Goal: Information Seeking & Learning: Learn about a topic

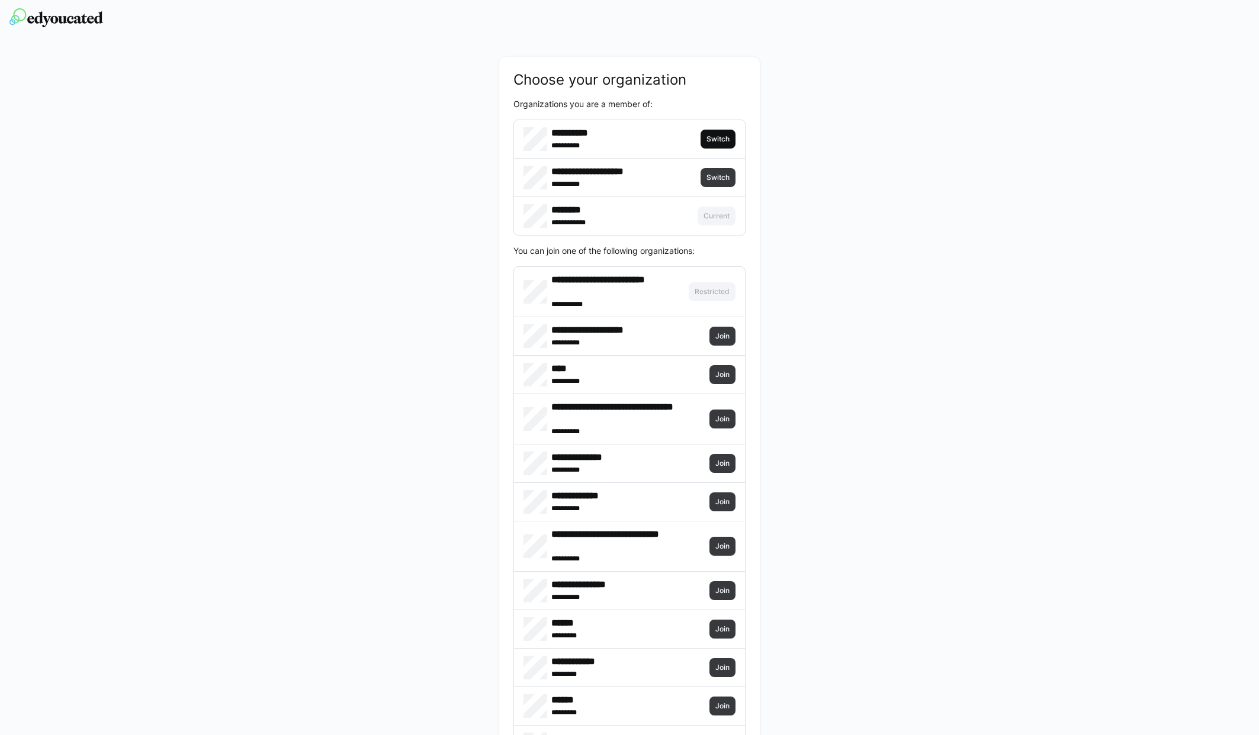
click at [725, 141] on span "Switch" at bounding box center [717, 138] width 25 height 9
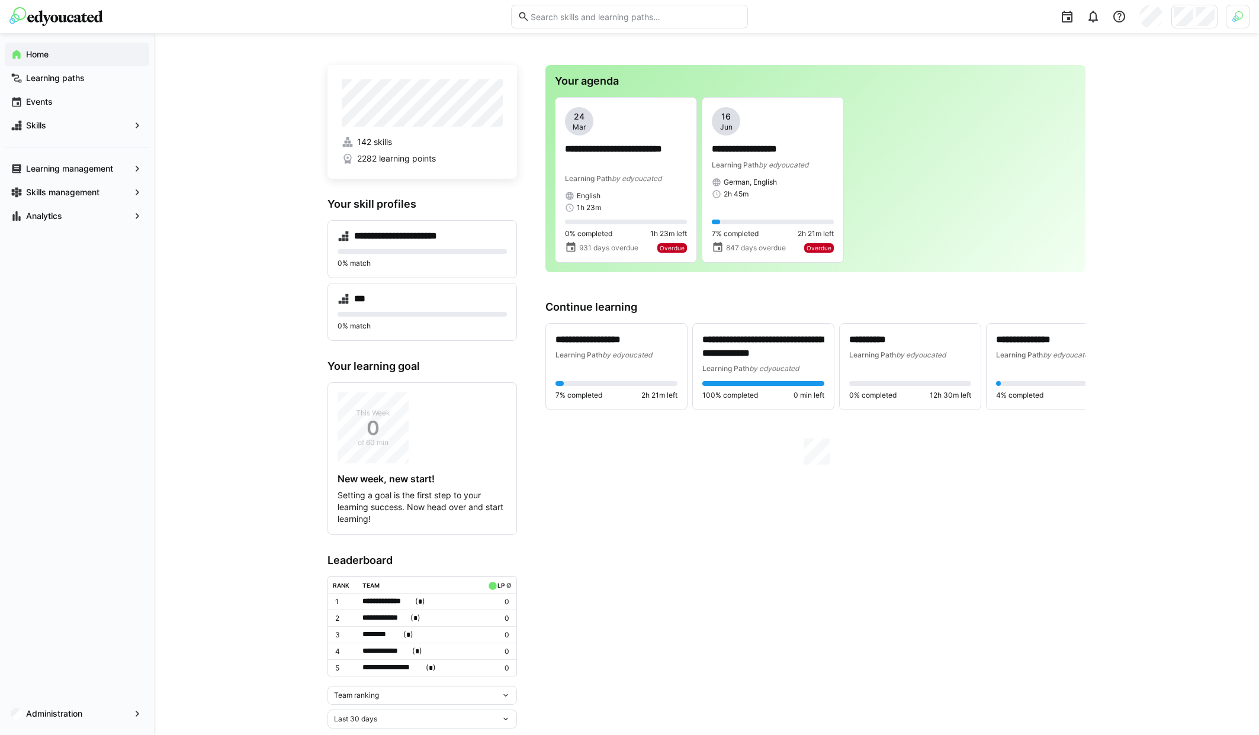
click at [1236, 18] on img at bounding box center [1237, 16] width 11 height 11
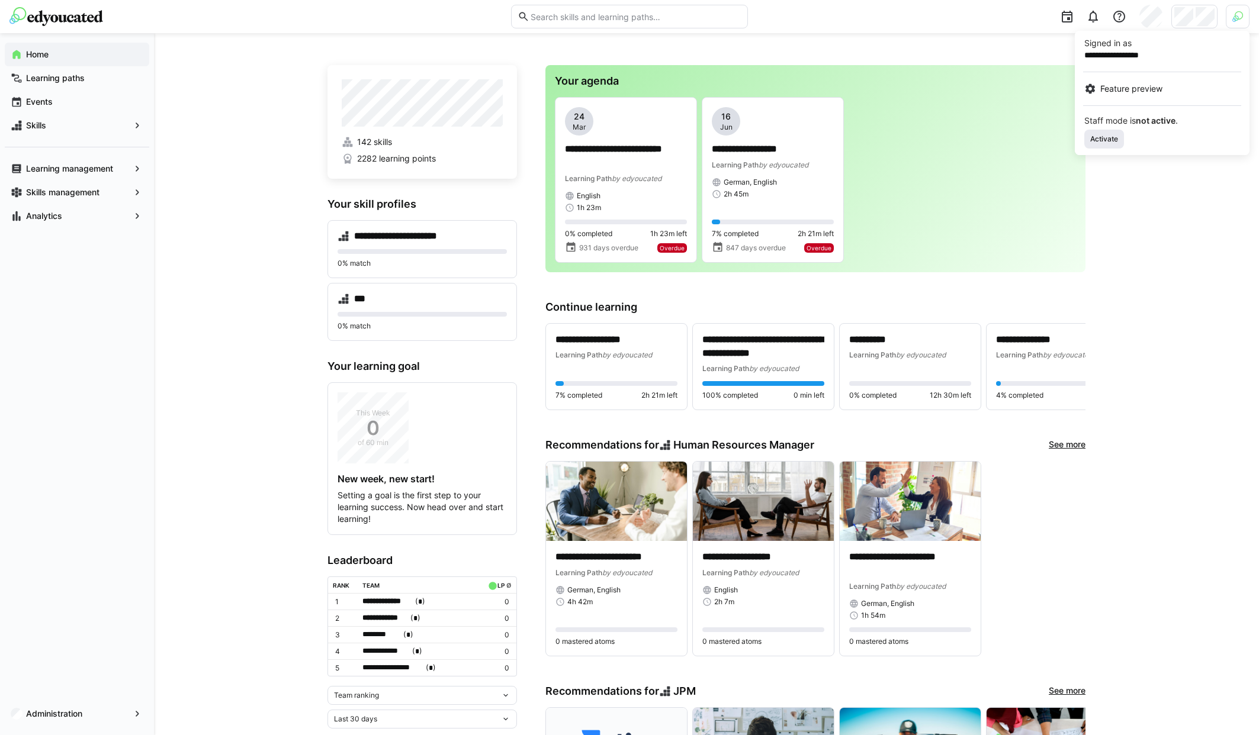
click at [1106, 139] on span "Activate" at bounding box center [1104, 138] width 30 height 9
click at [1188, 13] on div at bounding box center [629, 367] width 1259 height 735
click at [242, 98] on div "**********" at bounding box center [706, 736] width 1105 height 1406
click at [1230, 14] on img at bounding box center [1238, 17] width 24 height 24
click at [1216, 17] on div at bounding box center [629, 367] width 1259 height 735
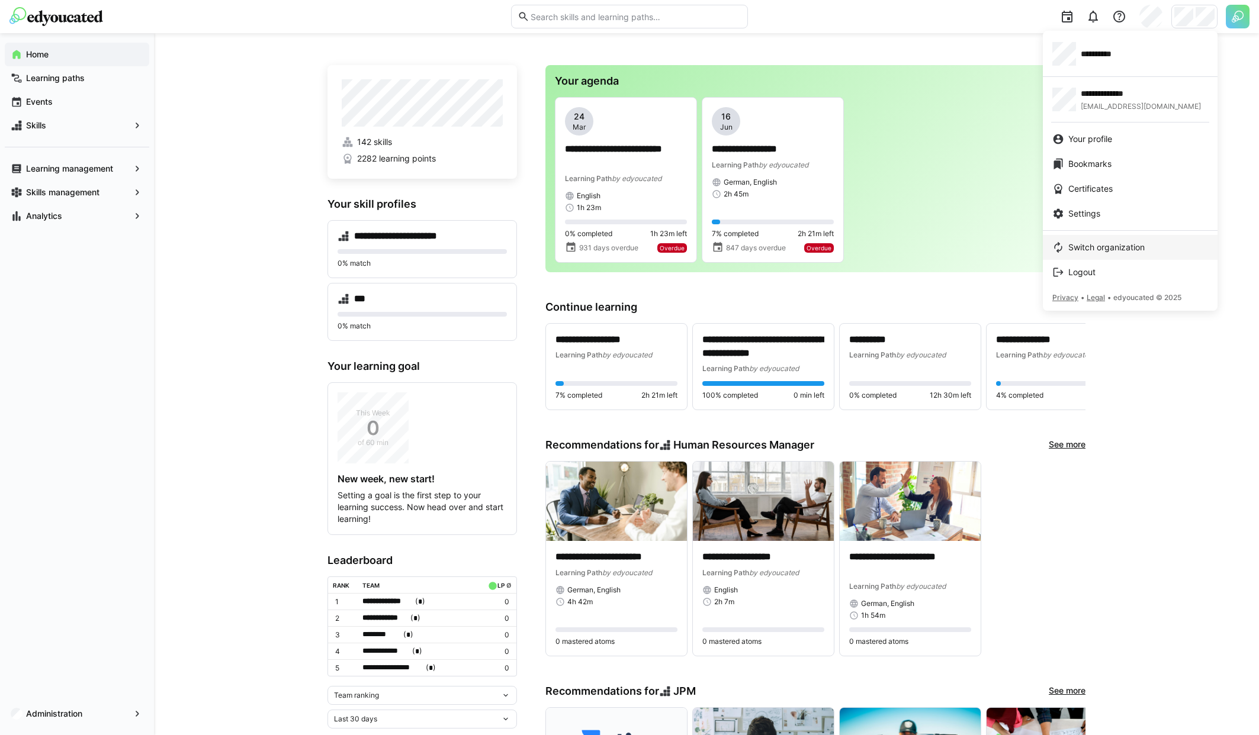
click at [1113, 258] on link "Switch organization" at bounding box center [1130, 247] width 175 height 25
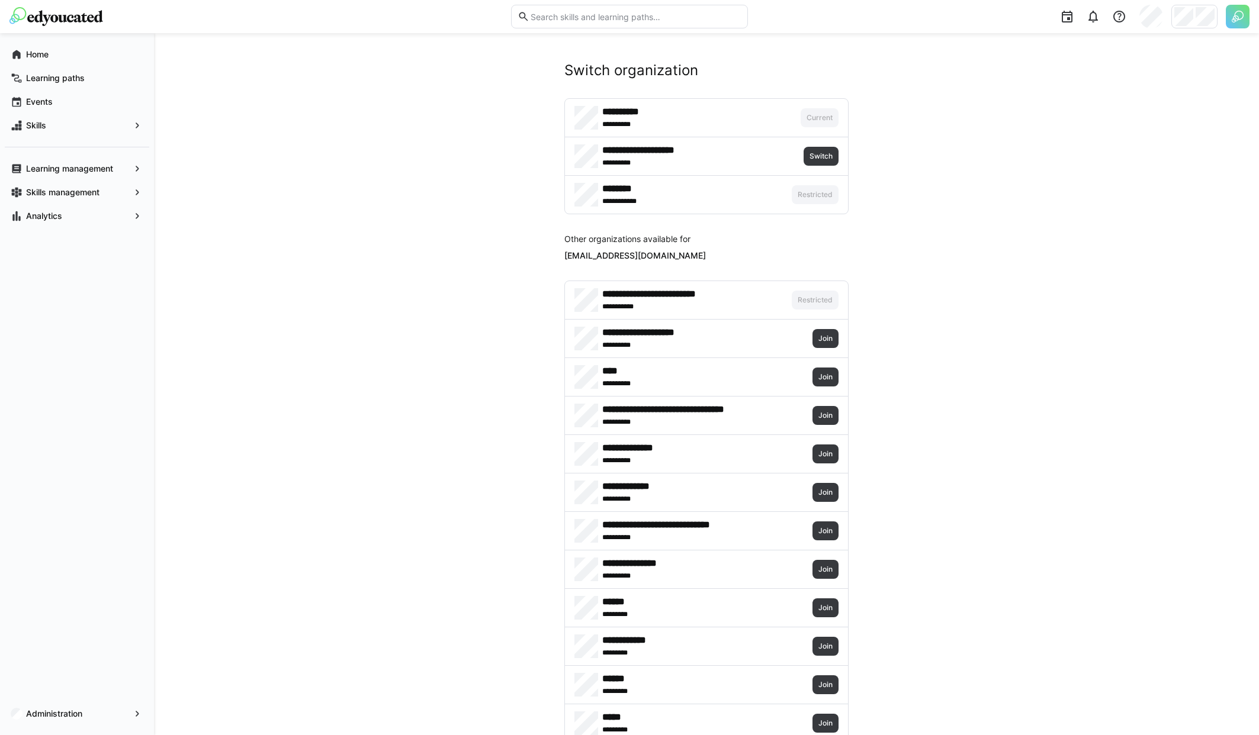
drag, startPoint x: 1035, startPoint y: 132, endPoint x: 1046, endPoint y: 126, distance: 12.5
click at [824, 192] on span "Switch" at bounding box center [820, 194] width 25 height 9
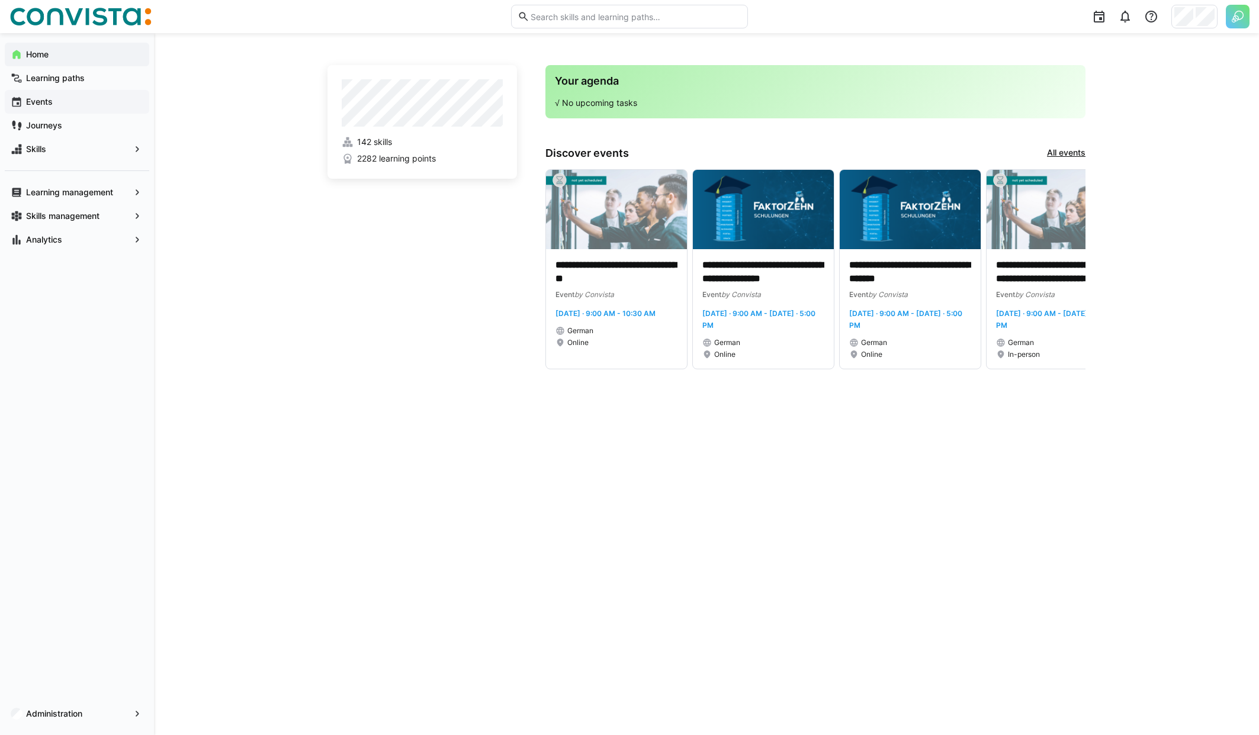
click at [69, 99] on span "Events" at bounding box center [83, 102] width 119 height 12
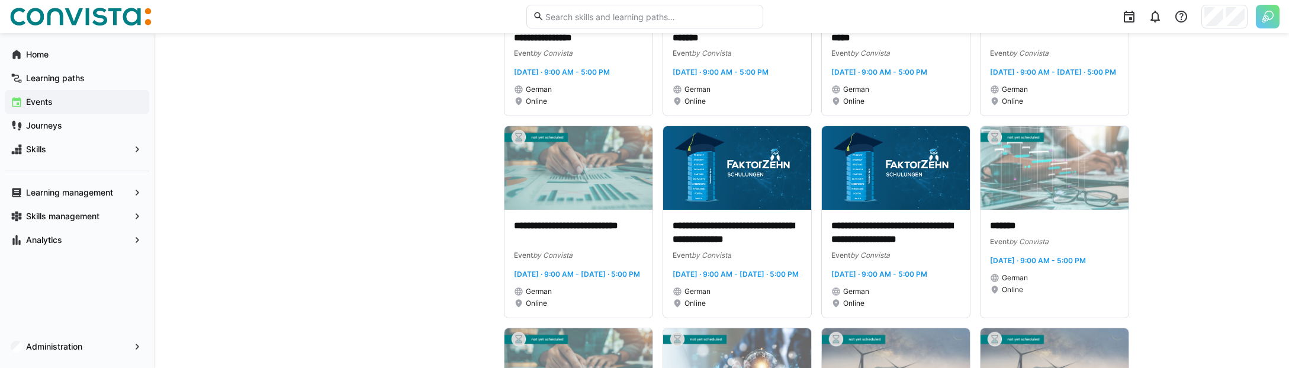
scroll to position [1667, 0]
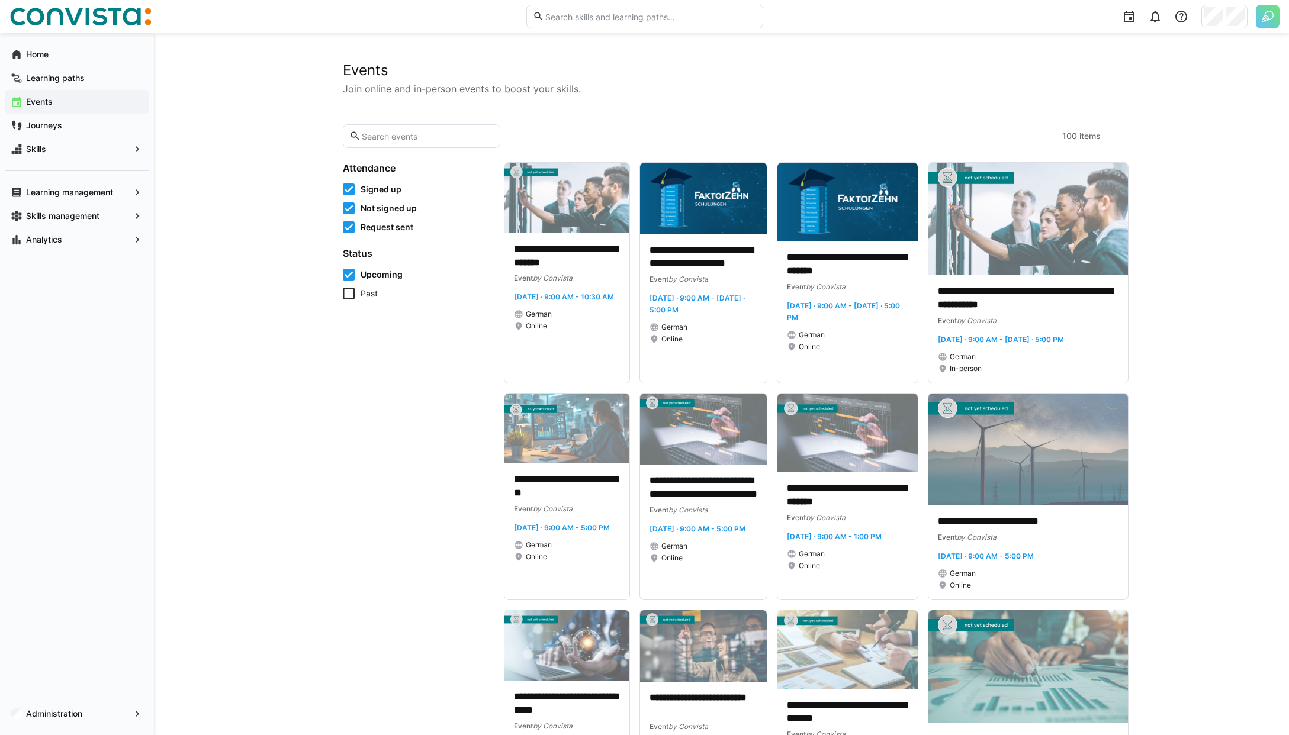
click at [657, 95] on p "Join online and in-person events to boost your skills." at bounding box center [722, 89] width 758 height 14
click at [69, 127] on span "Journeys" at bounding box center [83, 126] width 119 height 12
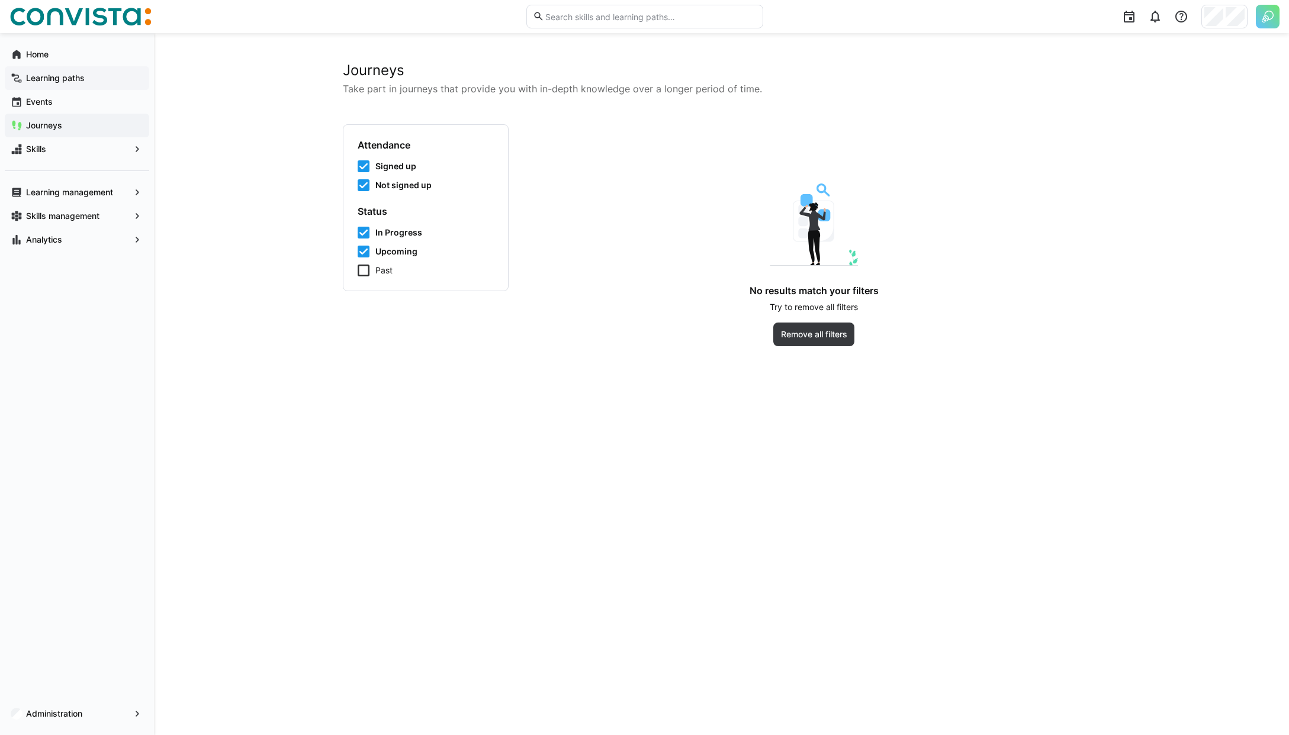
click at [0, 0] on app-navigation-label "Learning paths" at bounding box center [0, 0] width 0 height 0
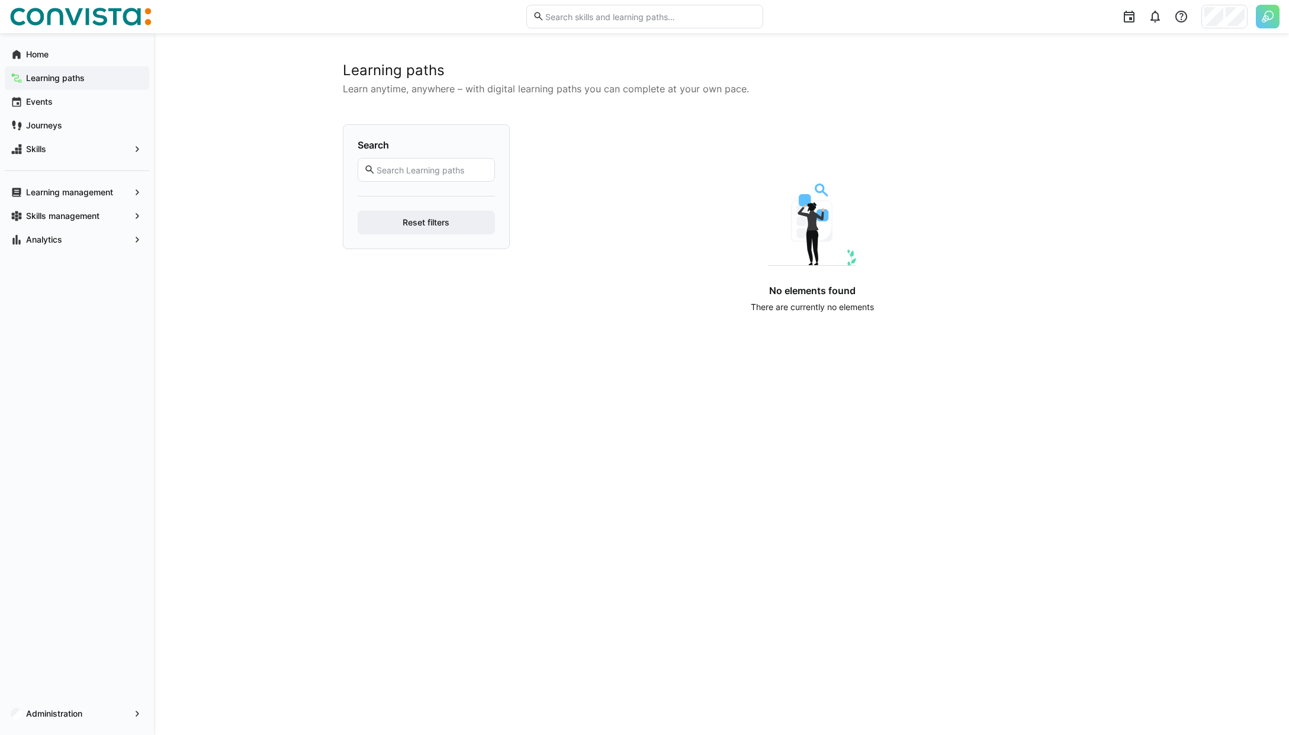
click at [264, 367] on div "Learning paths Learn anytime, anywhere – with digital learning paths you can co…" at bounding box center [721, 384] width 1135 height 702
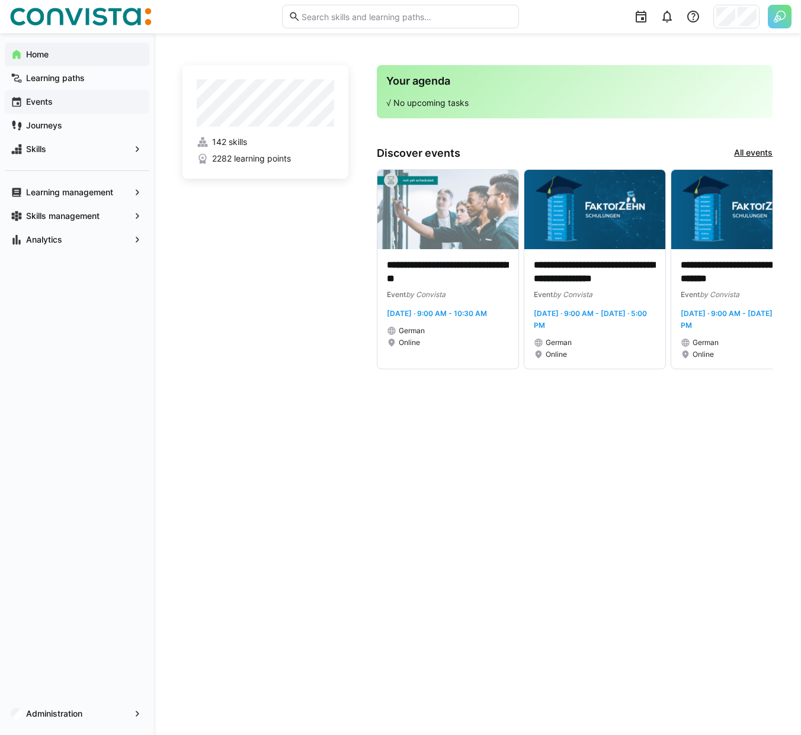
click at [69, 103] on span "Events" at bounding box center [83, 102] width 119 height 12
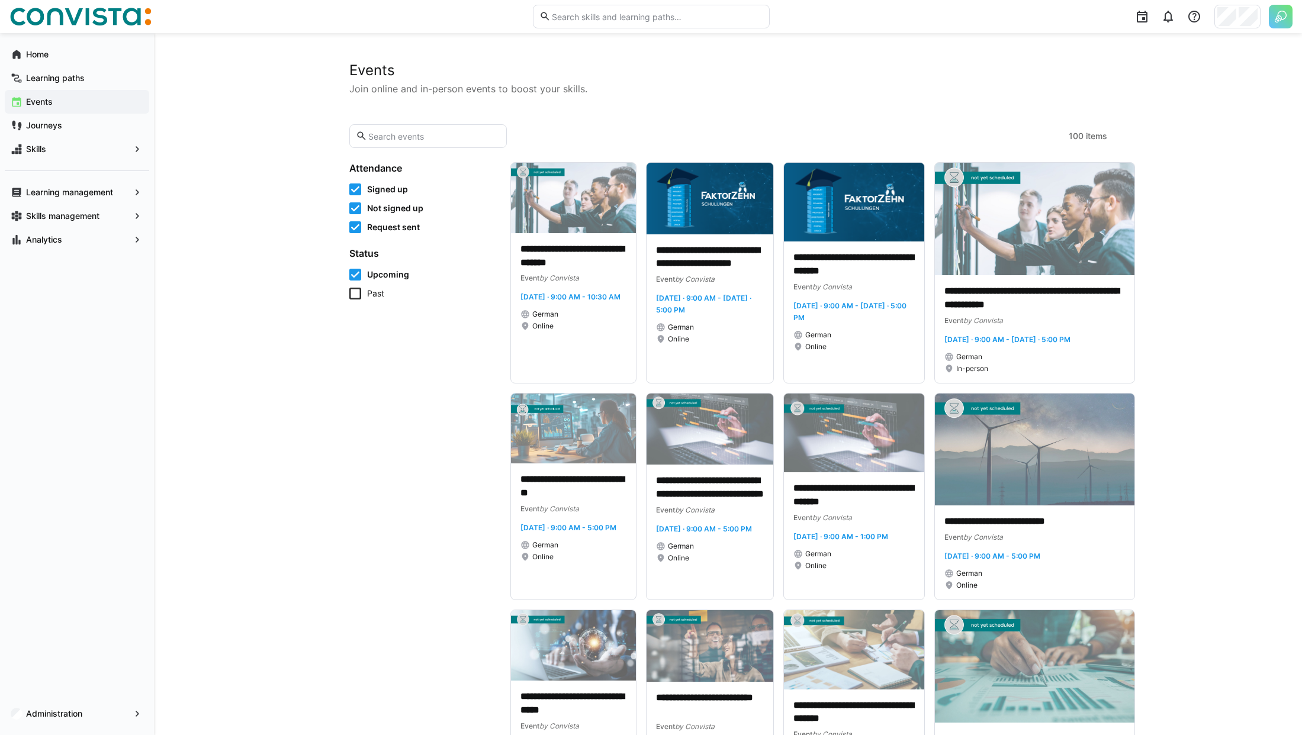
click at [378, 293] on span "Past" at bounding box center [375, 294] width 17 height 12
click at [375, 290] on span "Past" at bounding box center [376, 294] width 18 height 12
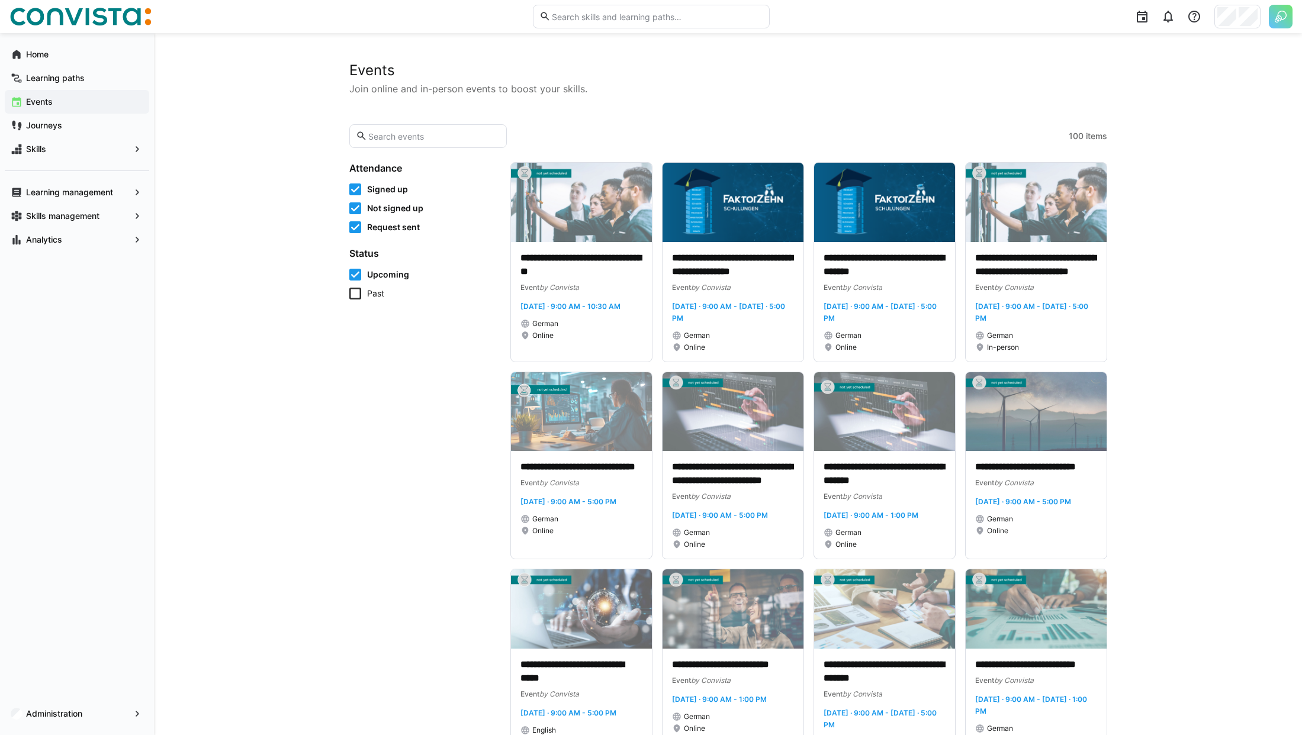
click at [392, 230] on span "Request sent" at bounding box center [393, 227] width 53 height 12
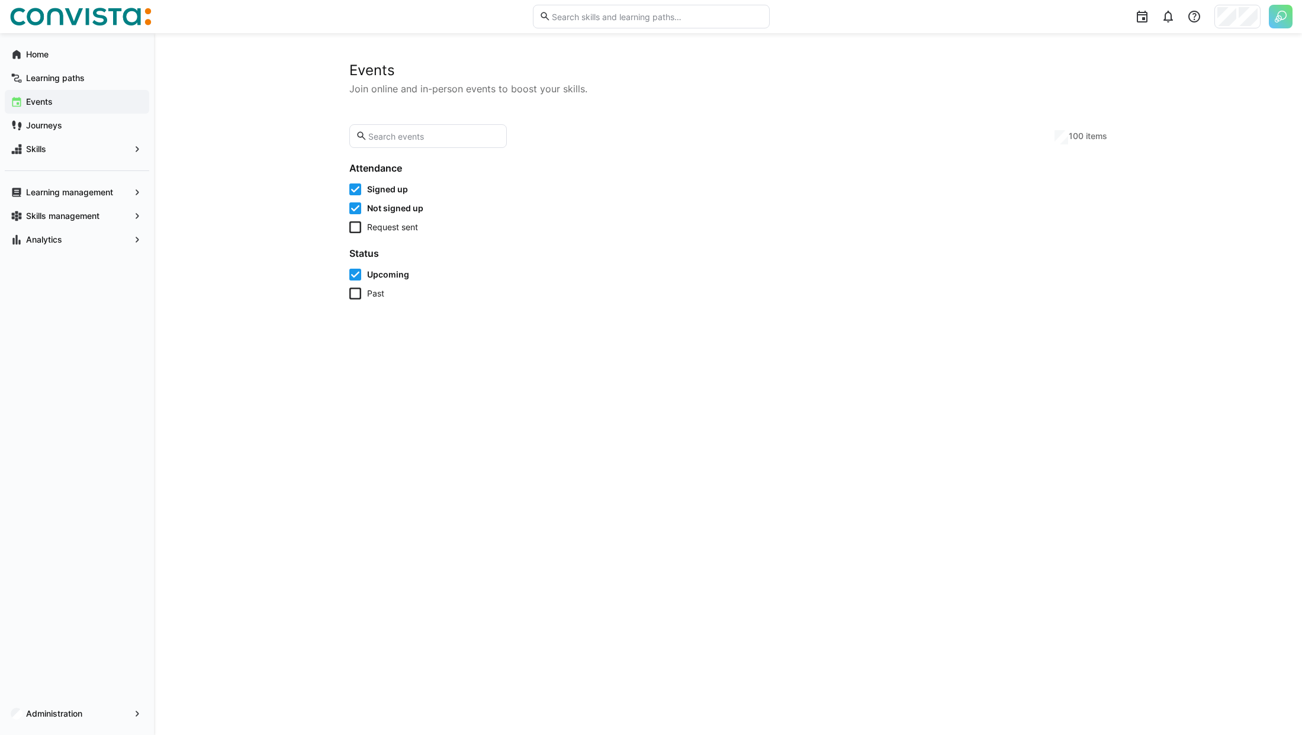
click at [402, 210] on span "Not signed up" at bounding box center [395, 209] width 56 height 12
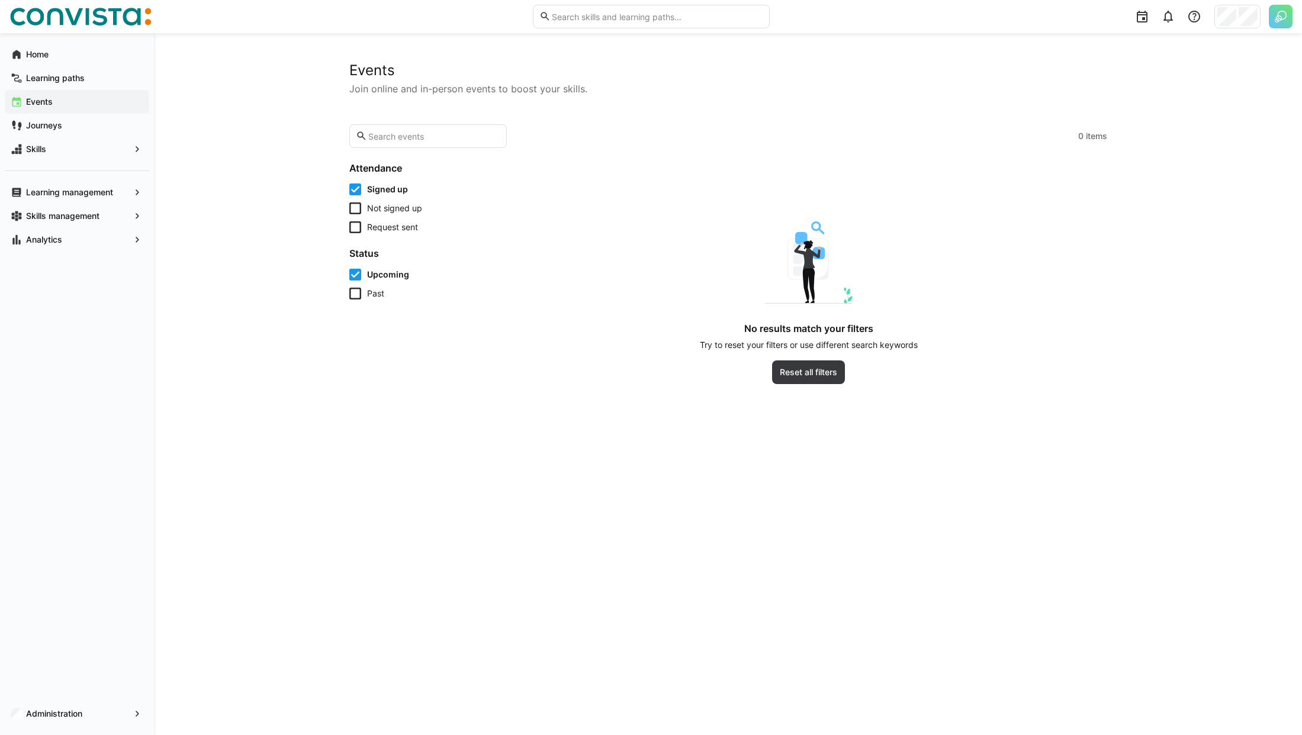
click at [397, 192] on span "Signed up" at bounding box center [387, 190] width 41 height 12
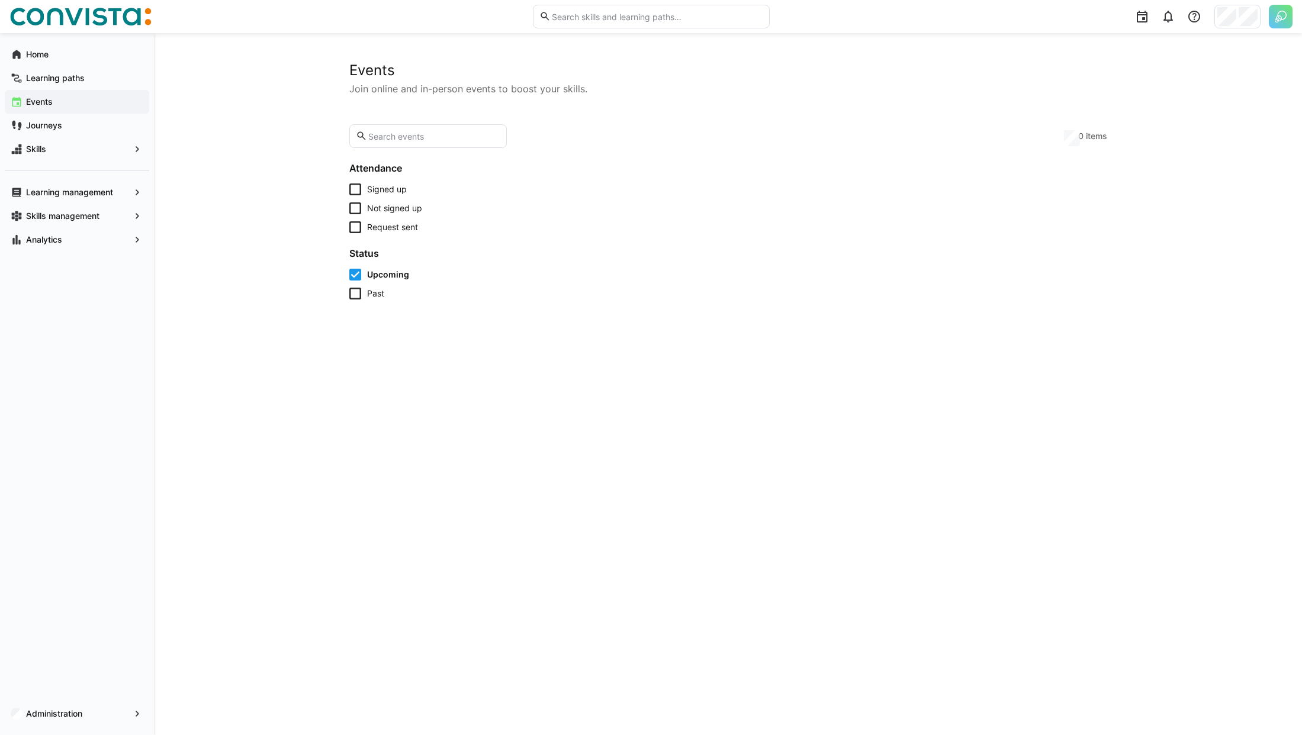
click at [403, 207] on span "Not signed up" at bounding box center [394, 209] width 55 height 12
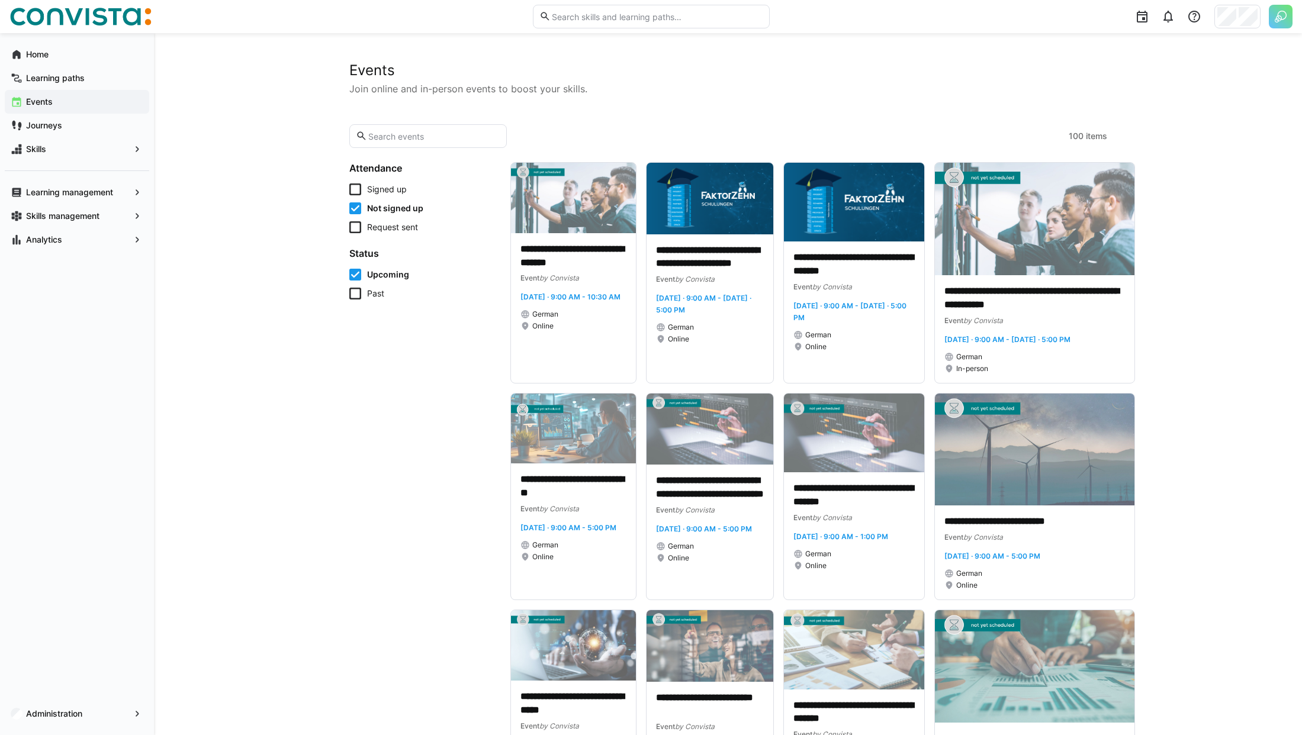
click at [396, 275] on span "Upcoming" at bounding box center [388, 275] width 42 height 12
click at [375, 295] on span "Past" at bounding box center [375, 294] width 17 height 12
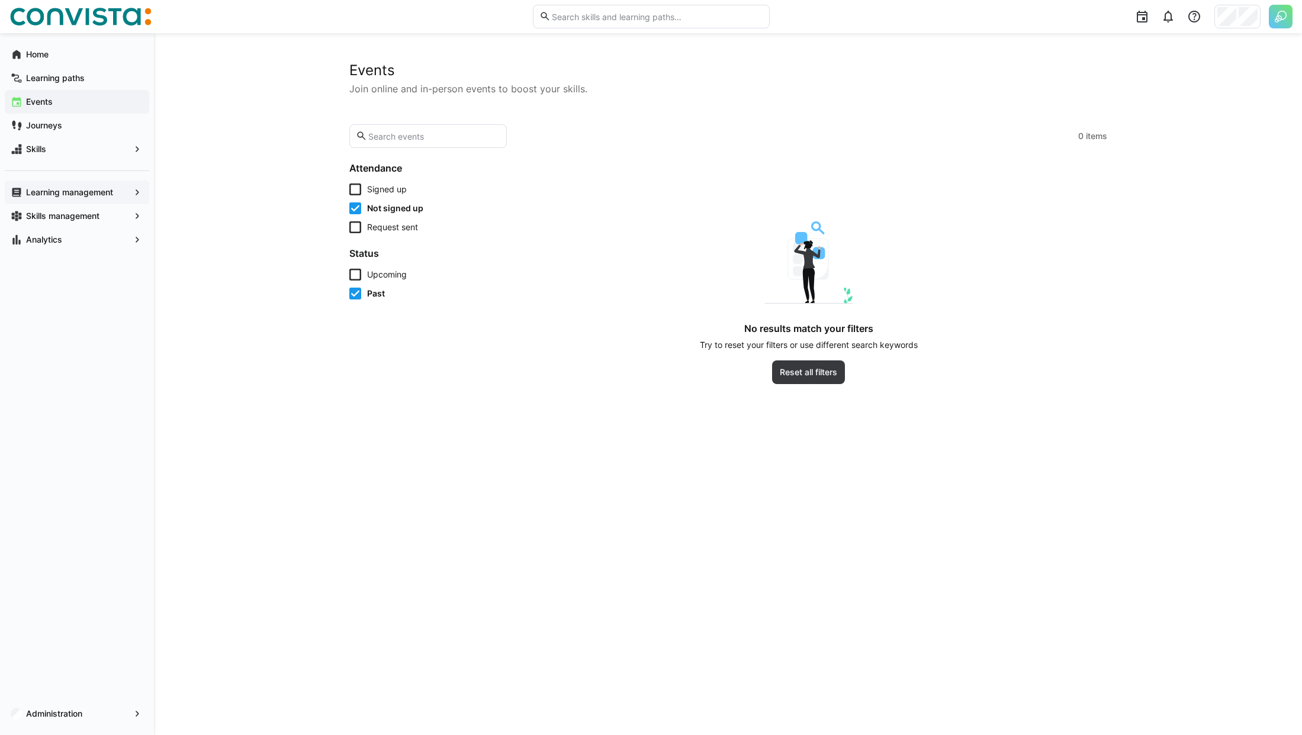
click at [129, 197] on span "Learning management" at bounding box center [76, 193] width 105 height 12
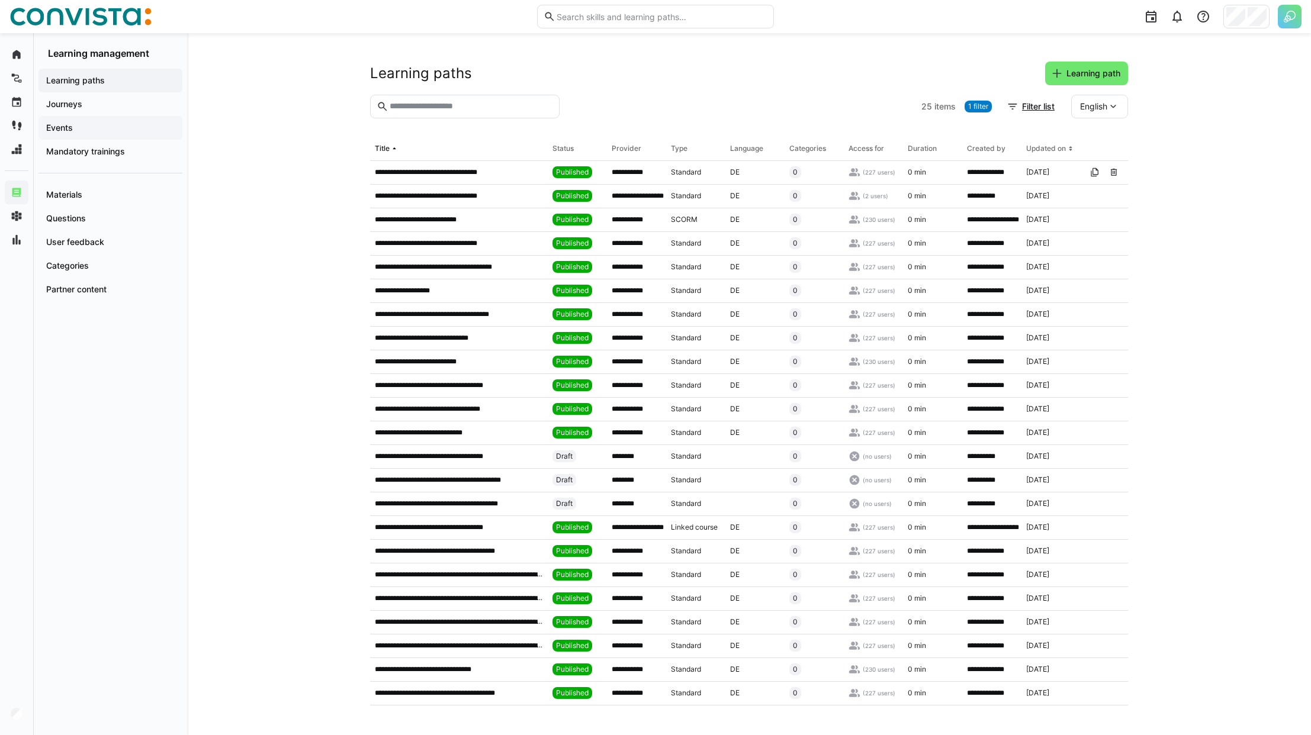
click at [128, 132] on span "Events" at bounding box center [110, 128] width 132 height 12
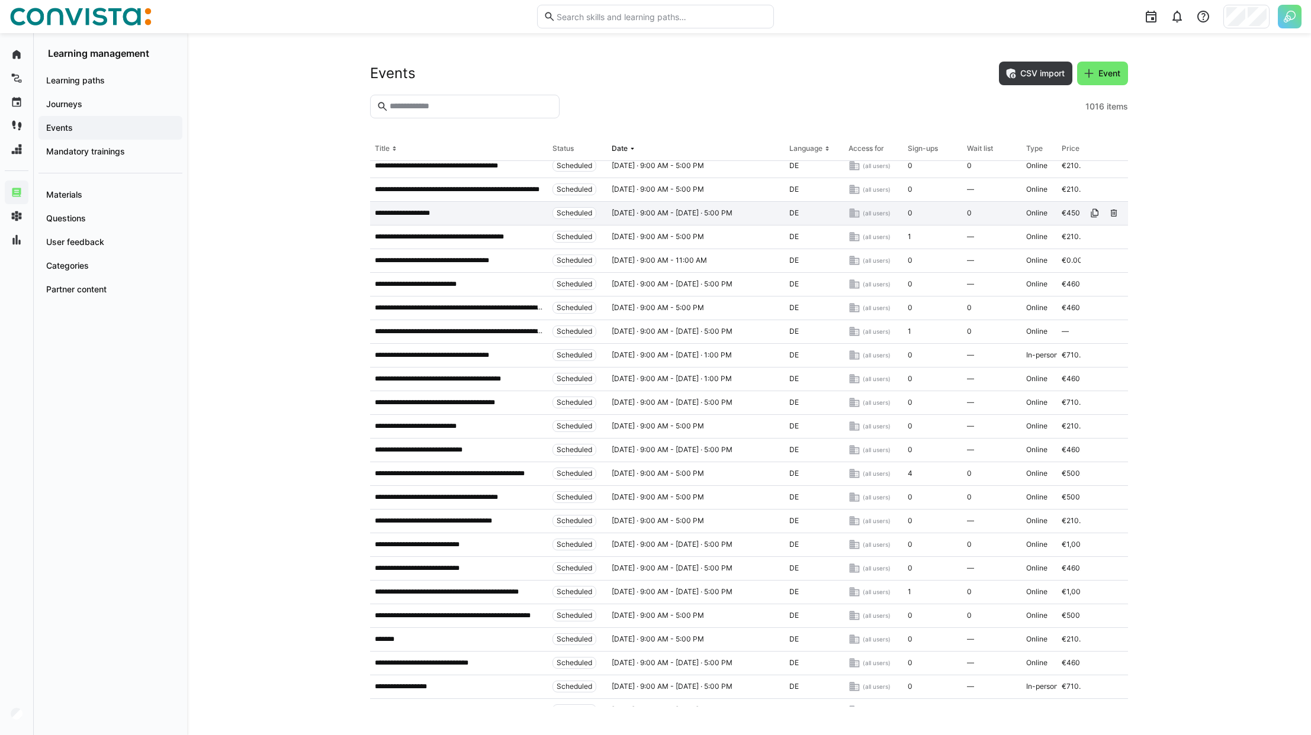
scroll to position [412, 0]
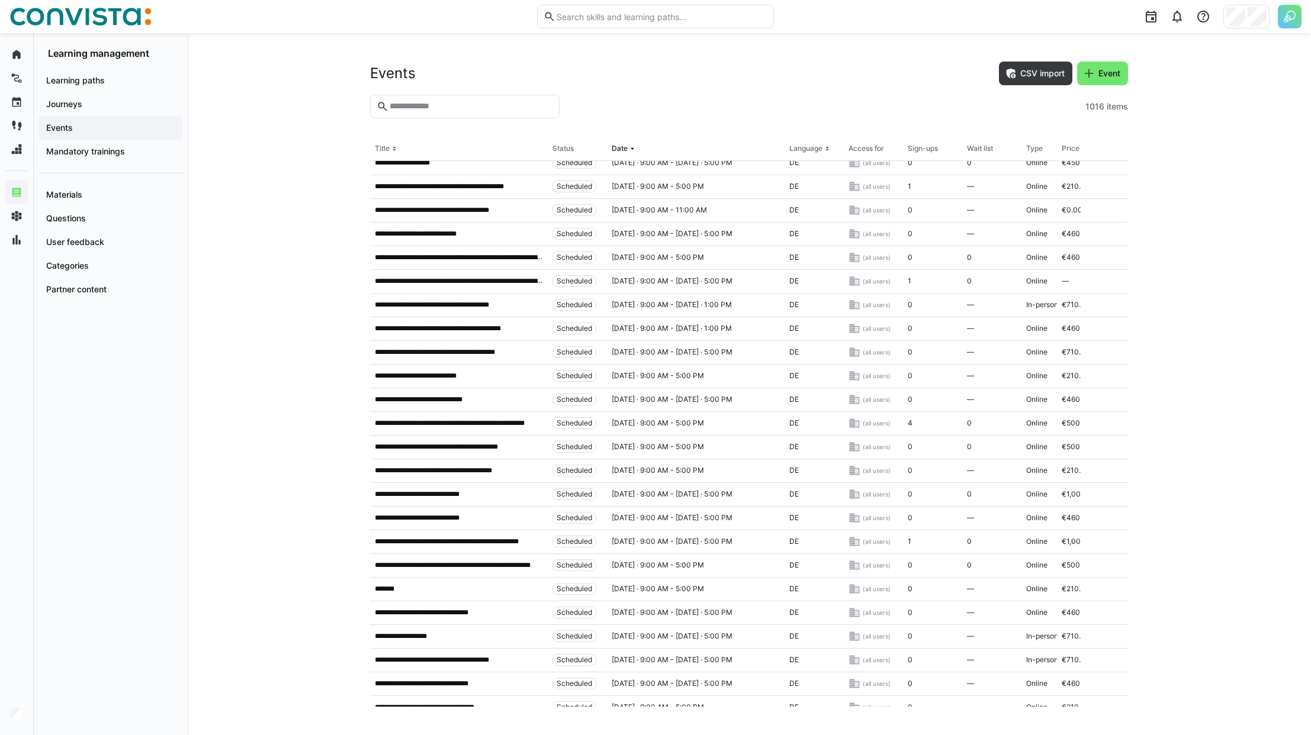
click at [519, 103] on input "text" at bounding box center [470, 106] width 165 height 11
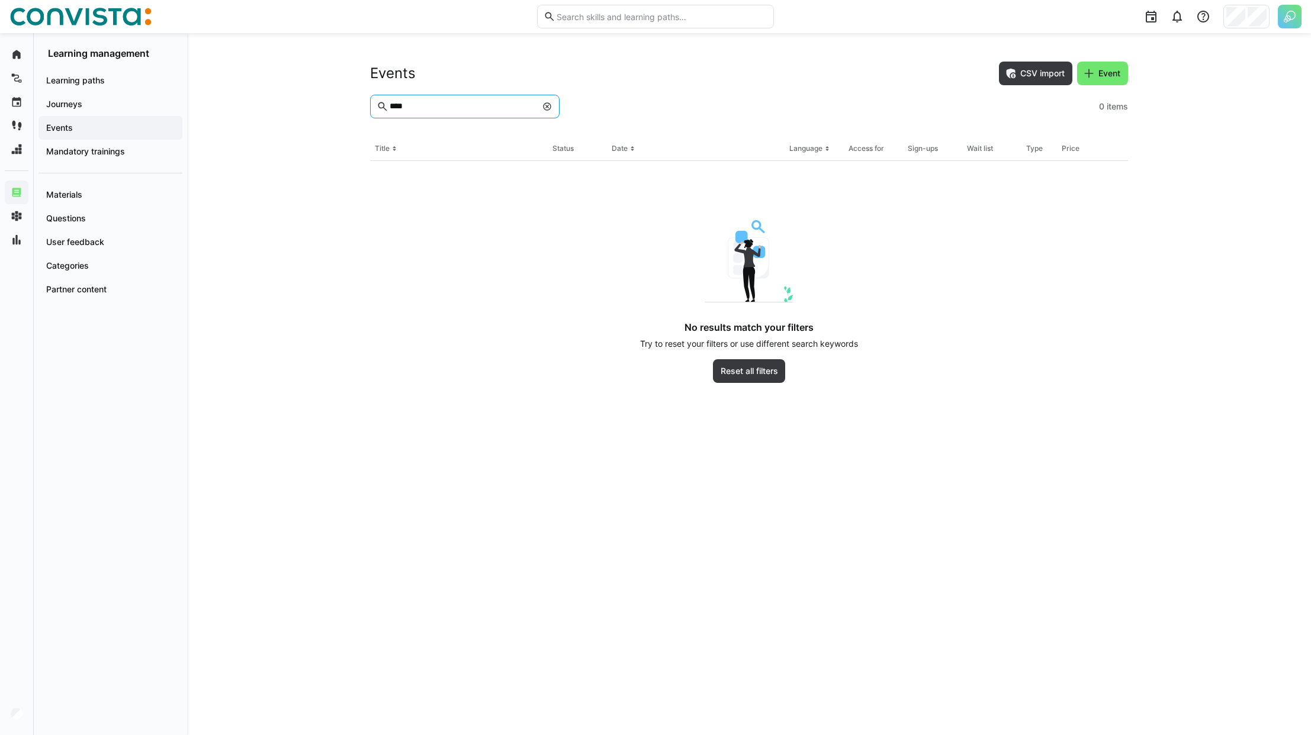
scroll to position [0, 0]
type input "****"
click at [545, 108] on eds-icon at bounding box center [546, 106] width 9 height 9
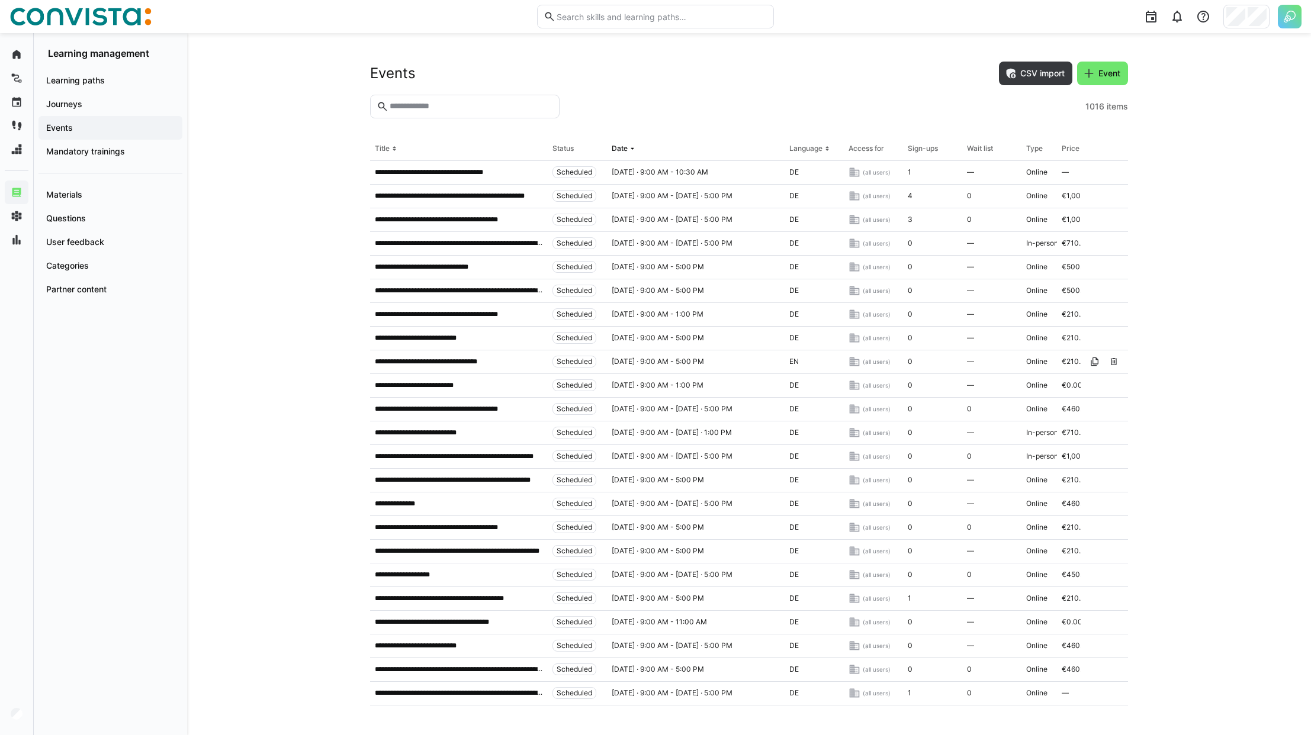
click at [809, 304] on div "**********" at bounding box center [749, 384] width 1124 height 702
click at [97, 127] on span "Events" at bounding box center [110, 128] width 132 height 12
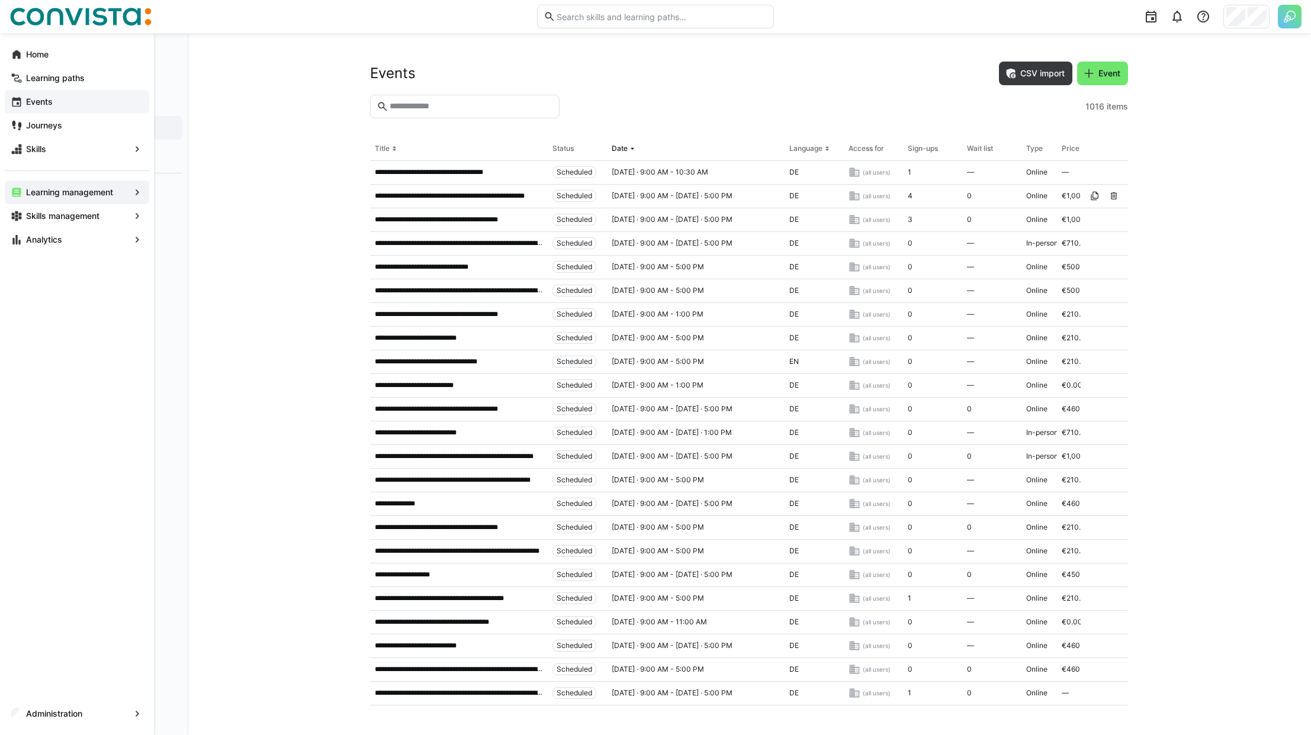
click at [23, 100] on div "Events" at bounding box center [77, 102] width 144 height 24
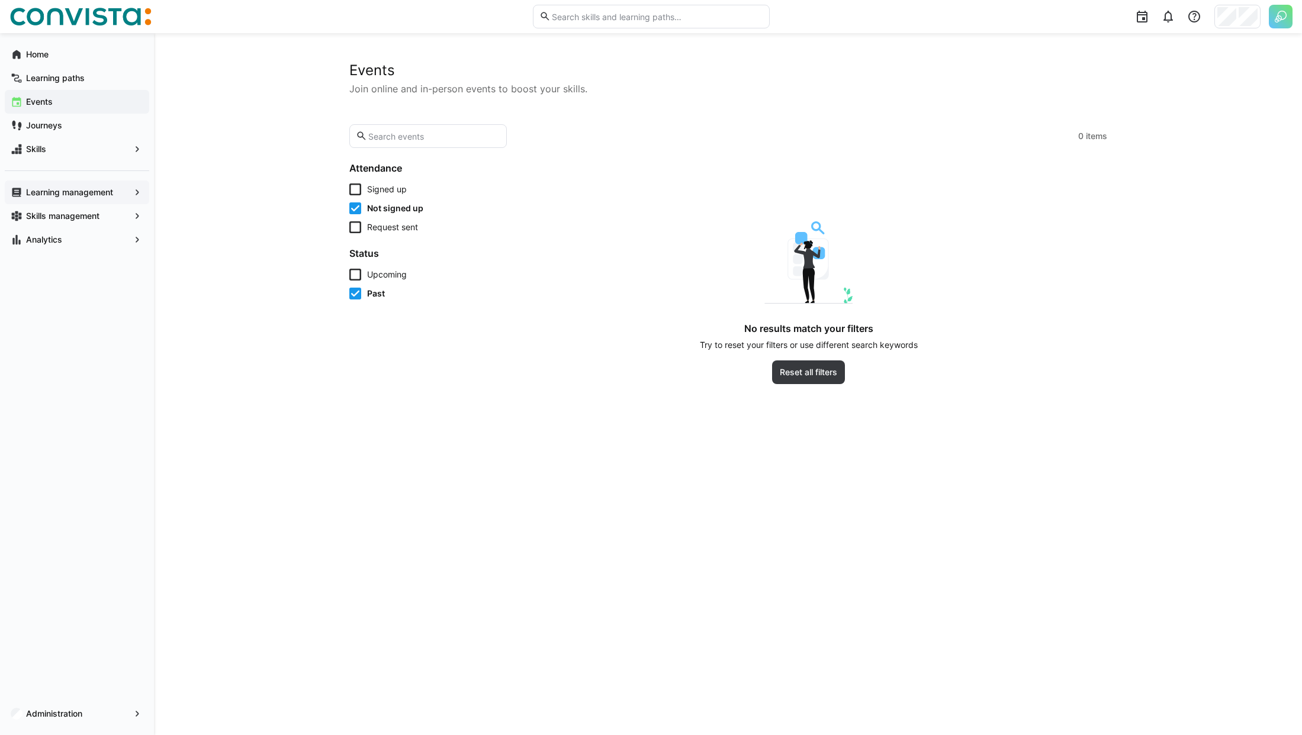
click at [401, 276] on span "Upcoming" at bounding box center [387, 275] width 40 height 12
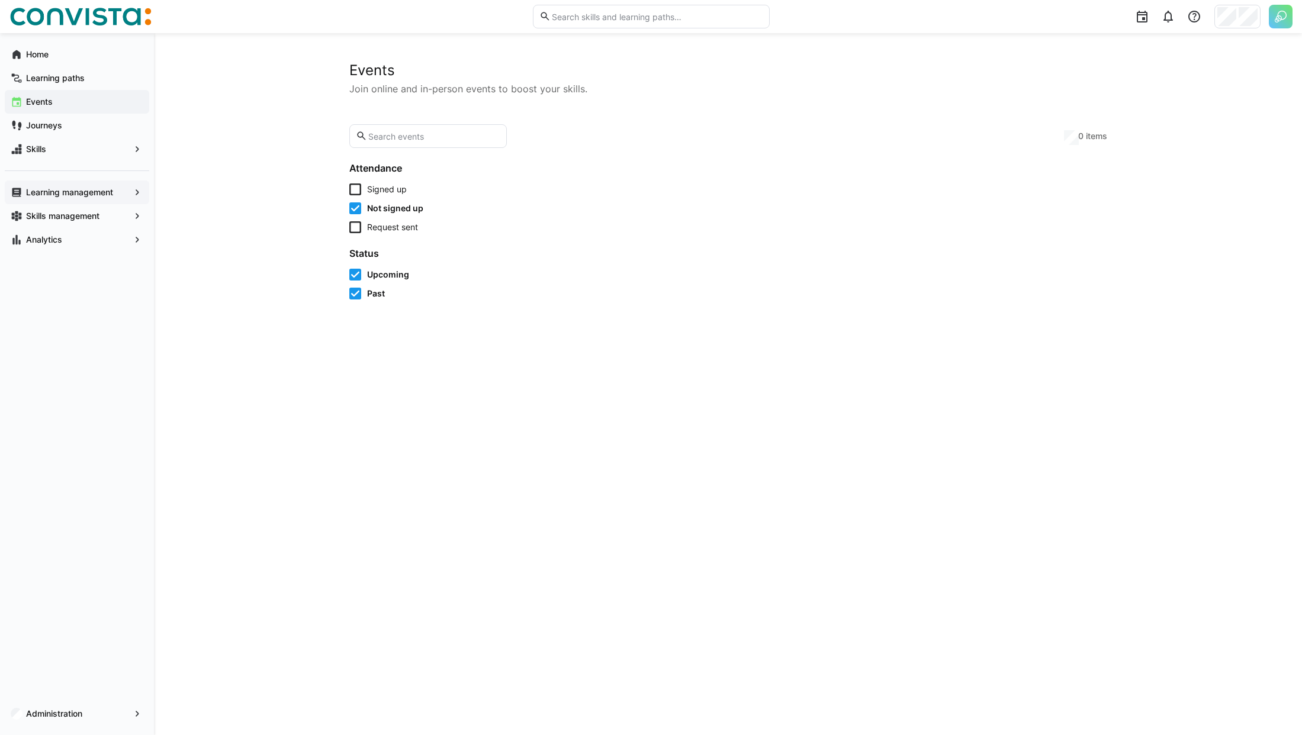
click at [397, 193] on span "Signed up" at bounding box center [387, 190] width 40 height 12
click at [397, 220] on div "Signed up Not signed up Request sent" at bounding box center [422, 209] width 147 height 50
click at [397, 230] on span "Request sent" at bounding box center [392, 227] width 51 height 12
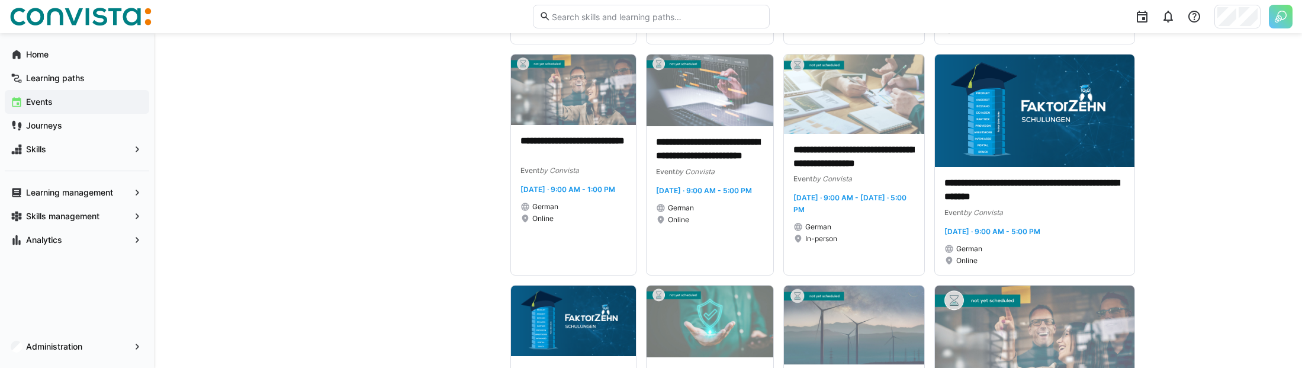
scroll to position [5575, 0]
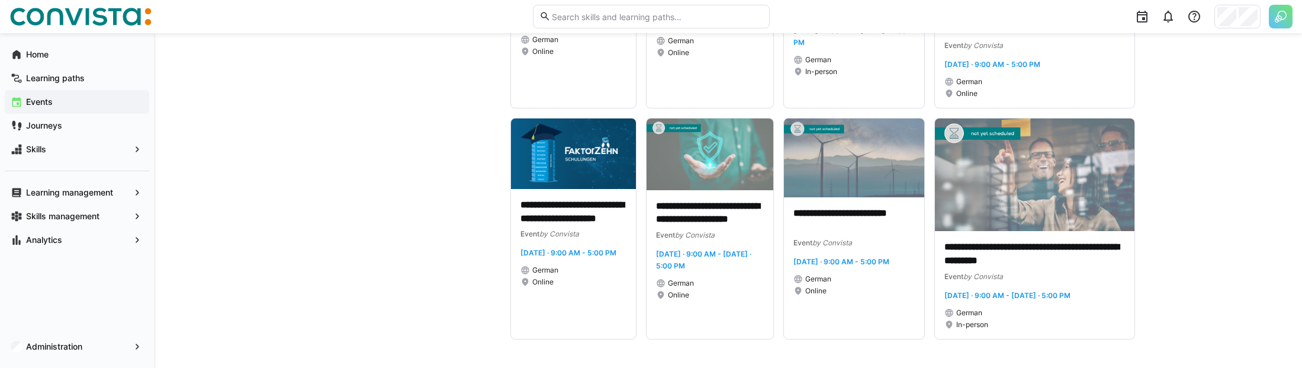
click at [46, 284] on div "Home Learning paths Events Journeys Skills Learning management Skills managemen…" at bounding box center [77, 200] width 154 height 335
